Goal: Find specific page/section: Find specific page/section

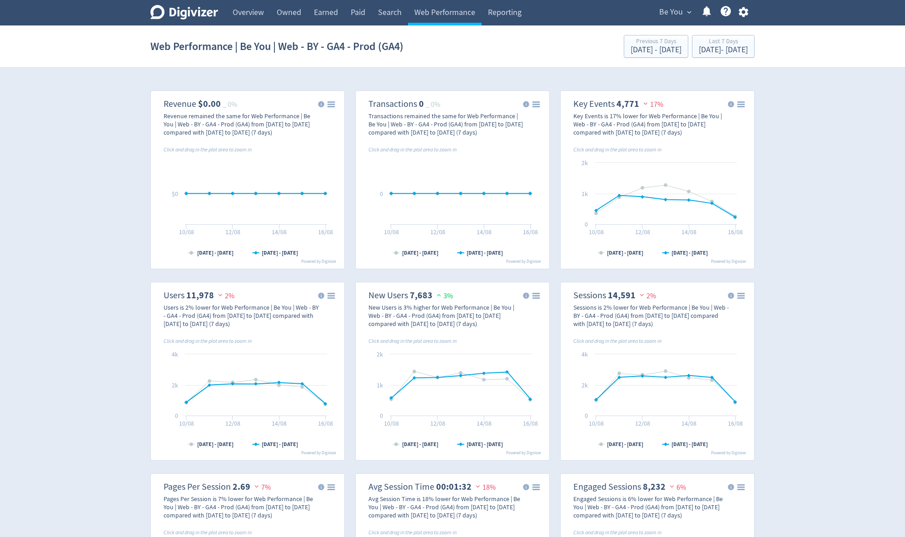
scroll to position [786, 0]
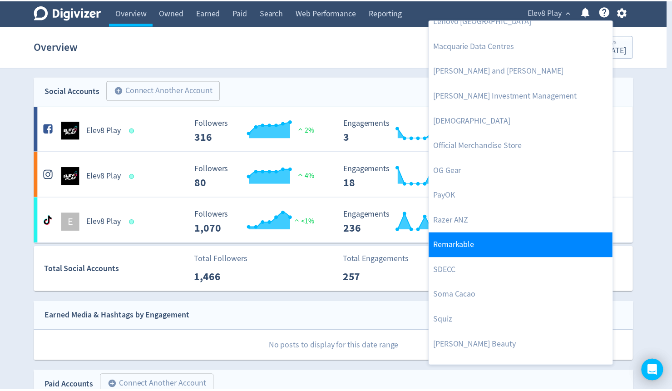
scroll to position [978, 0]
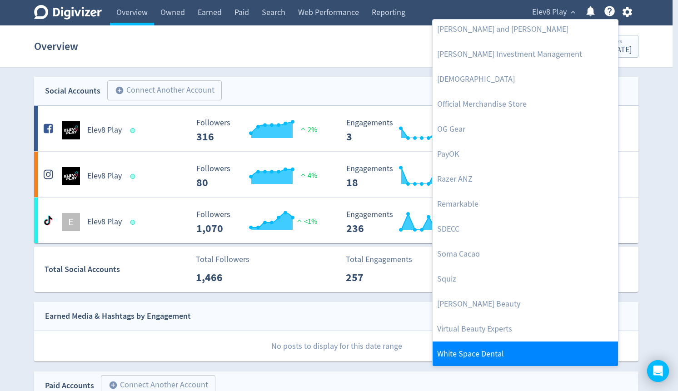
click at [492, 344] on link "White Space Dental" at bounding box center [524, 354] width 185 height 25
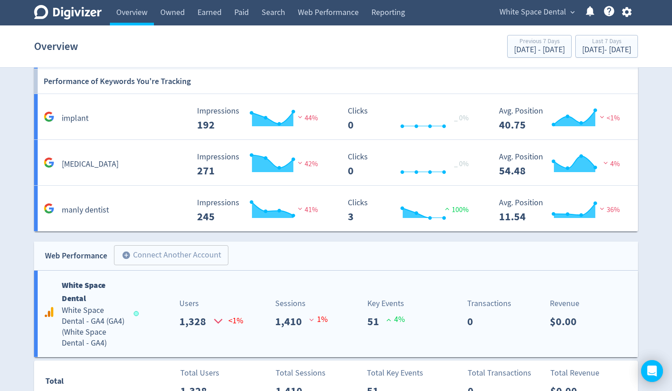
scroll to position [589, 0]
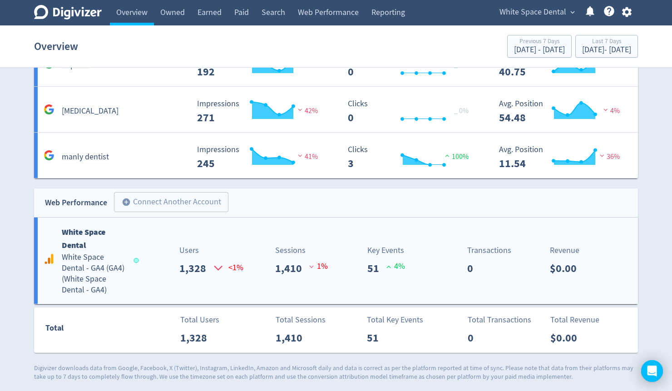
click at [75, 269] on h5 "White Space Dental - GA4 (GA4) ( White Space Dental - GA4 )" at bounding box center [94, 274] width 64 height 44
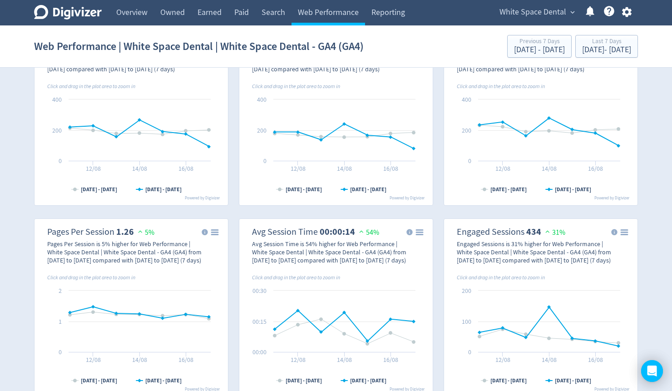
scroll to position [509, 0]
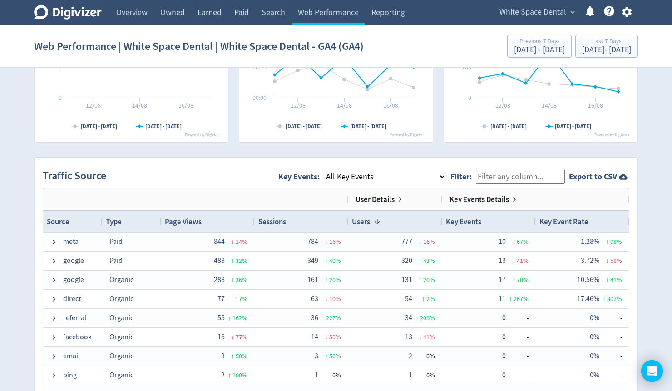
click at [397, 179] on select "All Key Events eCommerce click_phone form_submit" at bounding box center [385, 177] width 123 height 12
click at [332, 171] on select "All Key Events eCommerce click_phone form_submit" at bounding box center [385, 177] width 123 height 12
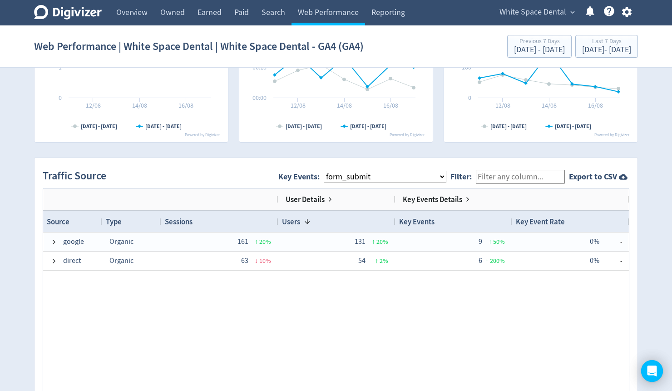
click at [364, 180] on select "All Key Events eCommerce click_phone form_submit" at bounding box center [385, 177] width 123 height 12
click at [332, 171] on select "All Key Events eCommerce click_phone form_submit" at bounding box center [385, 177] width 123 height 12
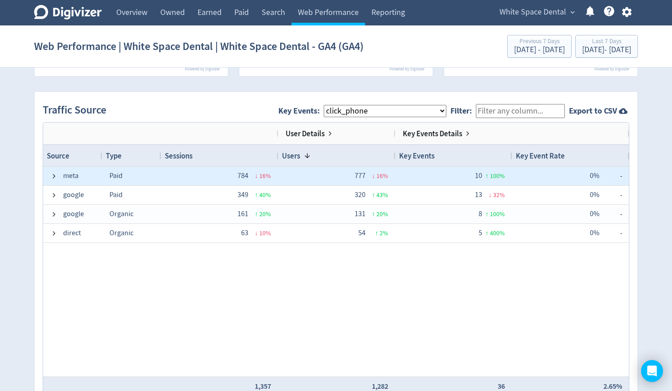
scroll to position [581, 0]
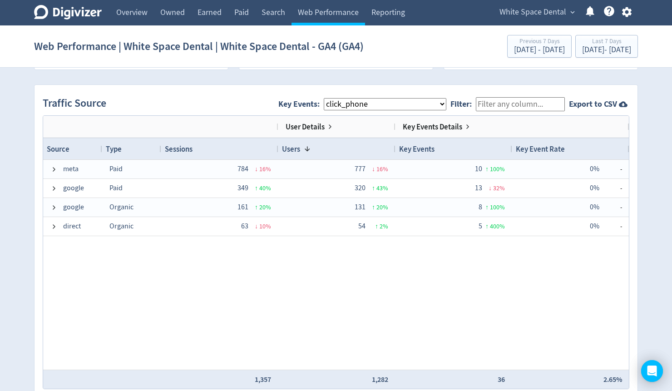
click at [348, 103] on select "All Key Events eCommerce click_phone form_submit" at bounding box center [385, 104] width 123 height 12
select select "allGoals"
click at [332, 98] on select "All Key Events eCommerce click_phone form_submit" at bounding box center [385, 104] width 123 height 12
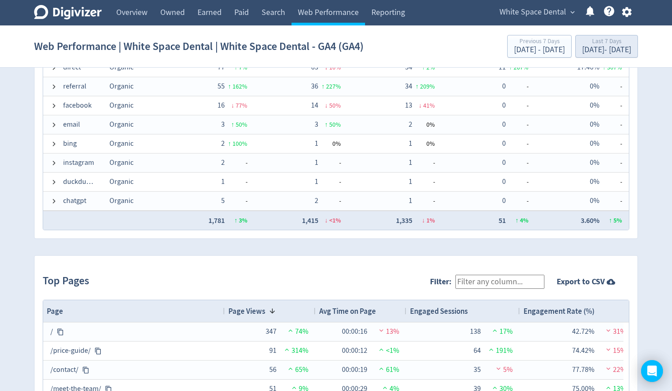
scroll to position [618, 0]
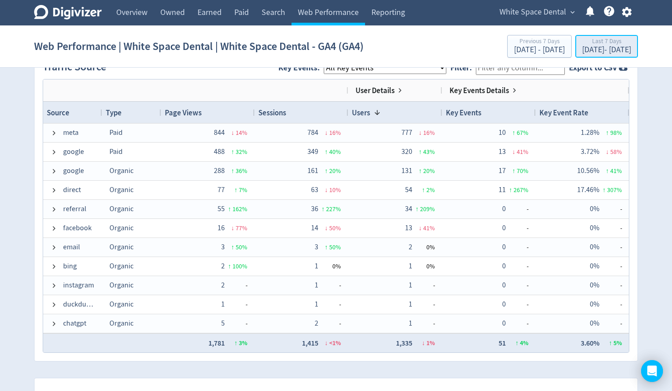
drag, startPoint x: 576, startPoint y: 44, endPoint x: 580, endPoint y: 46, distance: 4.9
click at [582, 44] on div "Last 7 Days" at bounding box center [606, 42] width 49 height 8
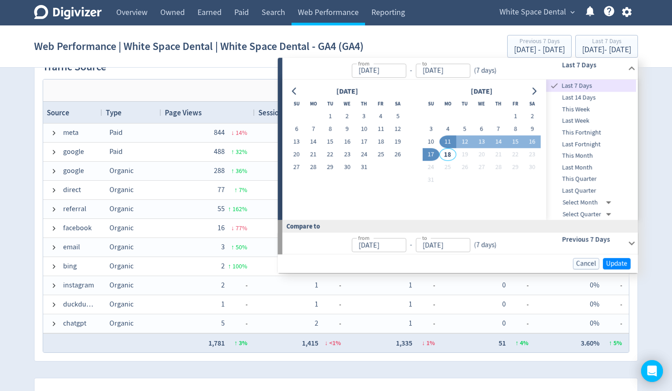
click at [576, 154] on span "This Month" at bounding box center [592, 156] width 90 height 10
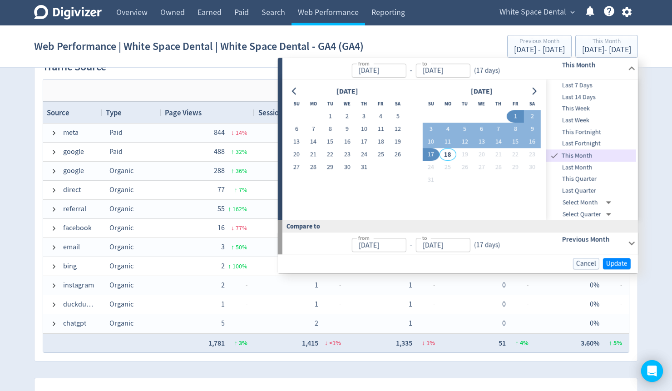
type input "Aug 01, 2025"
type input "Jul 01, 2025"
type input "Jul 17, 2025"
click at [615, 260] on span "Update" at bounding box center [616, 263] width 21 height 7
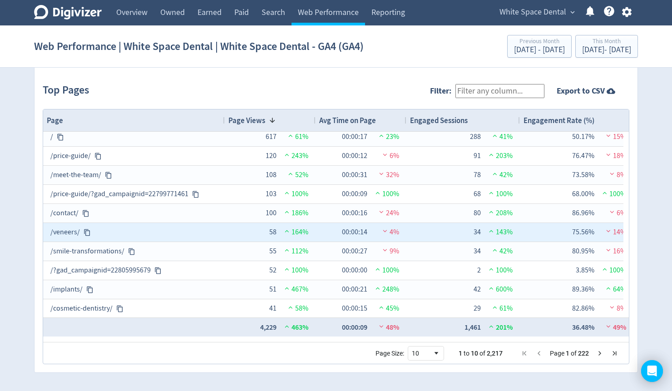
scroll to position [5, 0]
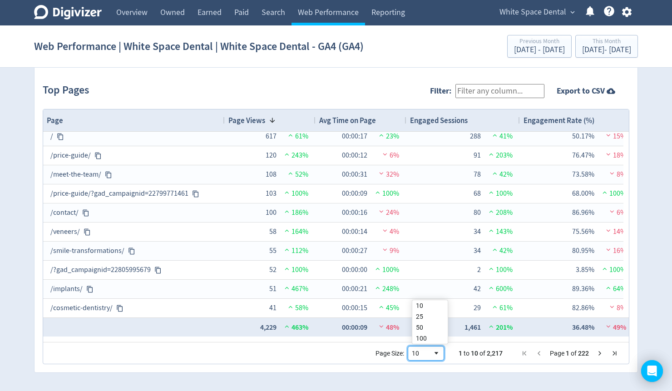
click at [429, 350] on div "10" at bounding box center [422, 353] width 21 height 7
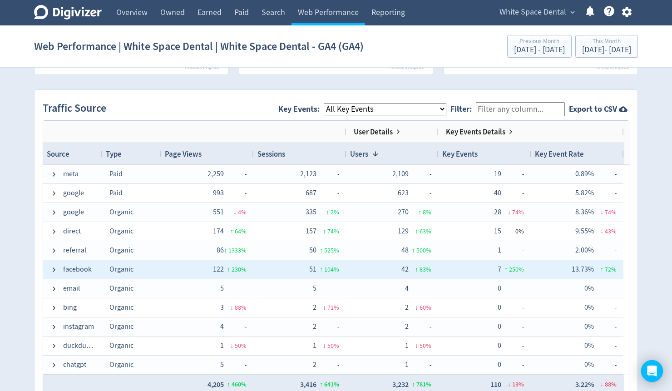
scroll to position [495, 0]
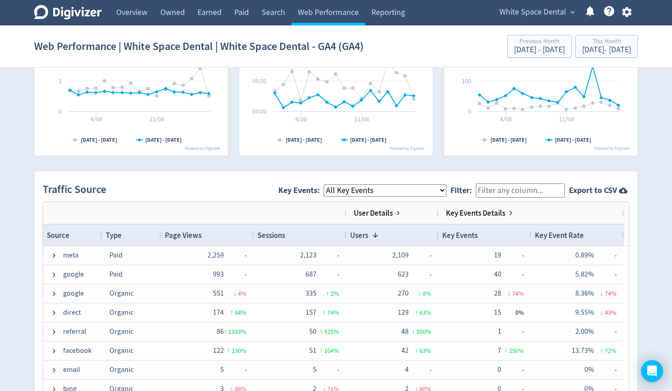
click at [405, 194] on select "All Key Events eCommerce click_phone form_submit" at bounding box center [385, 190] width 123 height 12
select select "form_submit"
click at [332, 184] on select "All Key Events eCommerce click_phone form_submit" at bounding box center [385, 190] width 123 height 12
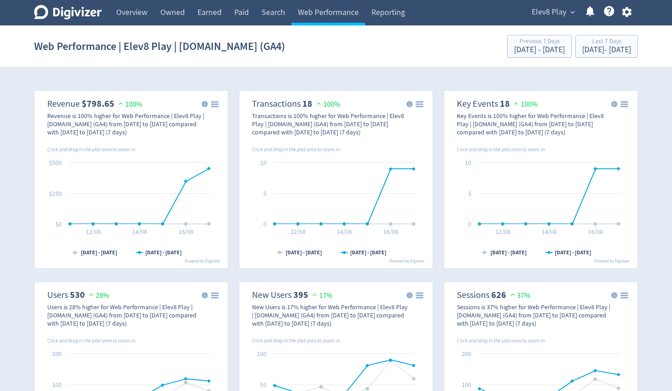
select select "purchase"
